Goal: Navigation & Orientation: Go to known website

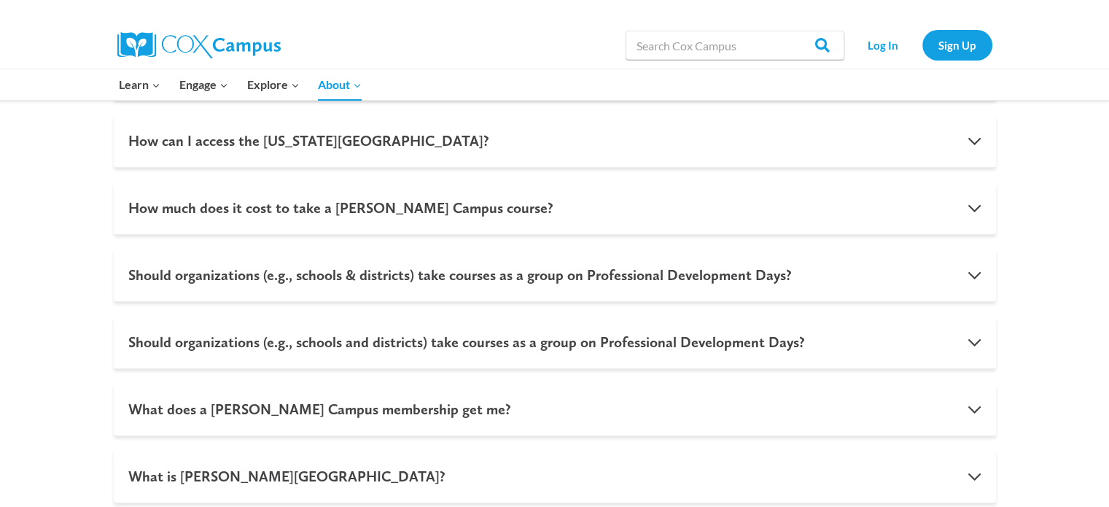
scroll to position [1205, 0]
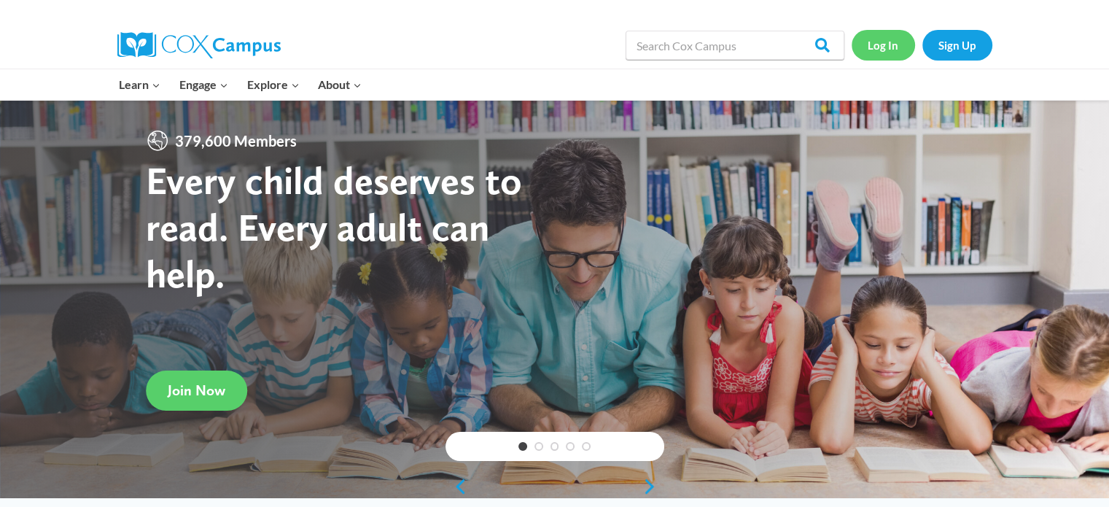
click at [881, 42] on link "Log In" at bounding box center [883, 45] width 63 height 30
click at [882, 41] on link "Log In" at bounding box center [883, 45] width 63 height 30
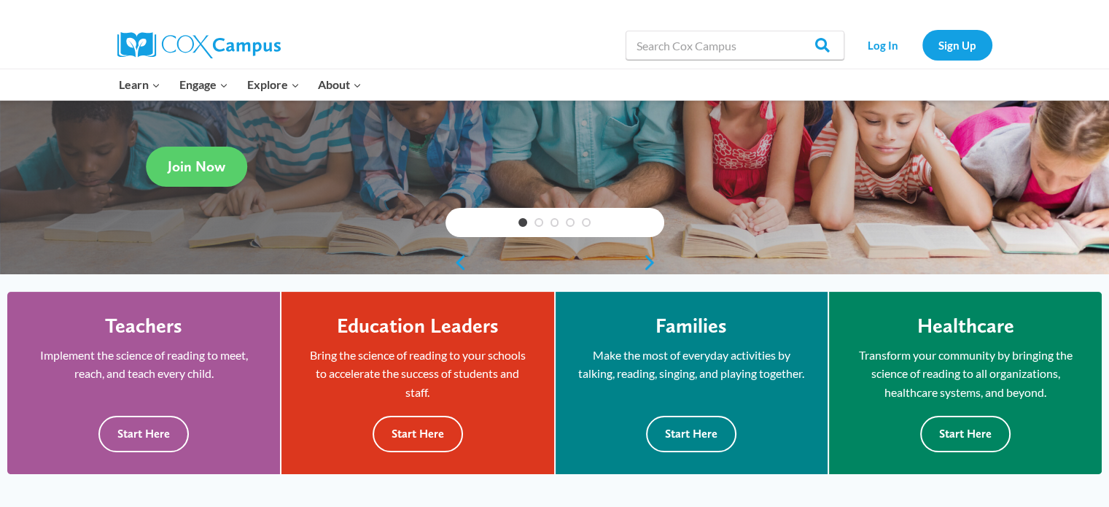
scroll to position [223, 0]
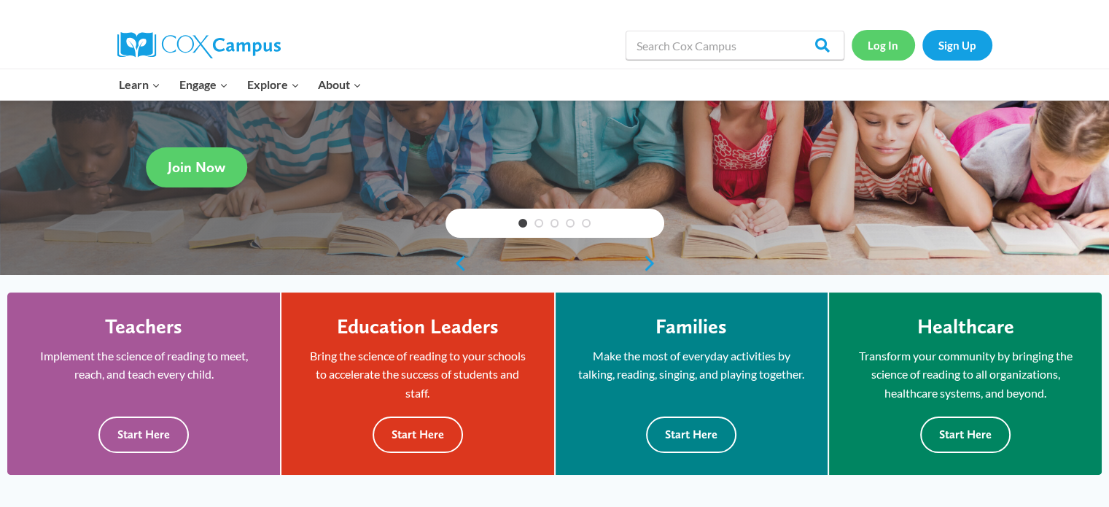
click at [888, 47] on link "Log In" at bounding box center [883, 45] width 63 height 30
